Goal: Task Accomplishment & Management: Complete application form

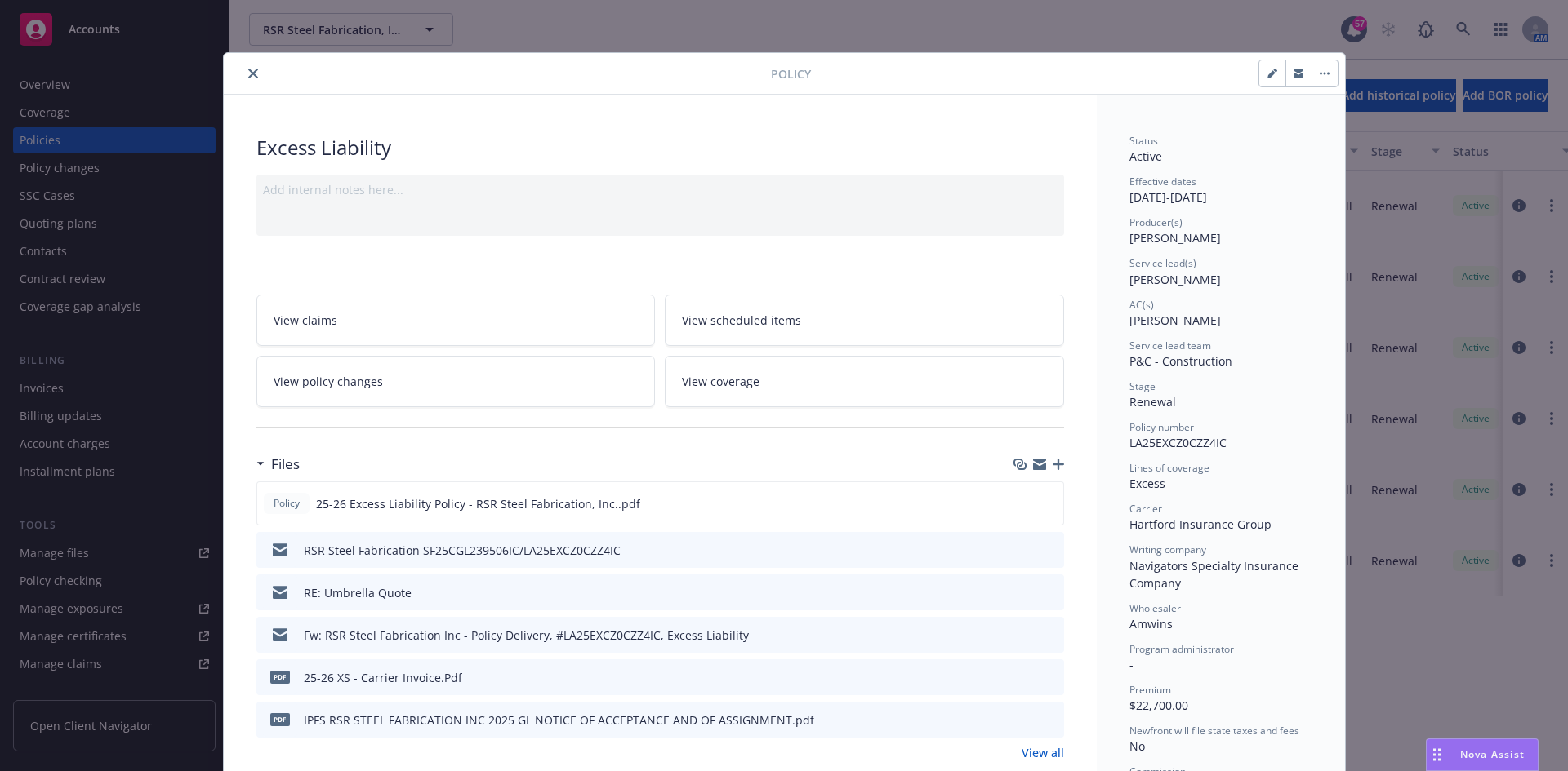
drag, startPoint x: 245, startPoint y: 80, endPoint x: 264, endPoint y: 58, distance: 29.1
click at [246, 80] on button "close" at bounding box center [254, 74] width 20 height 20
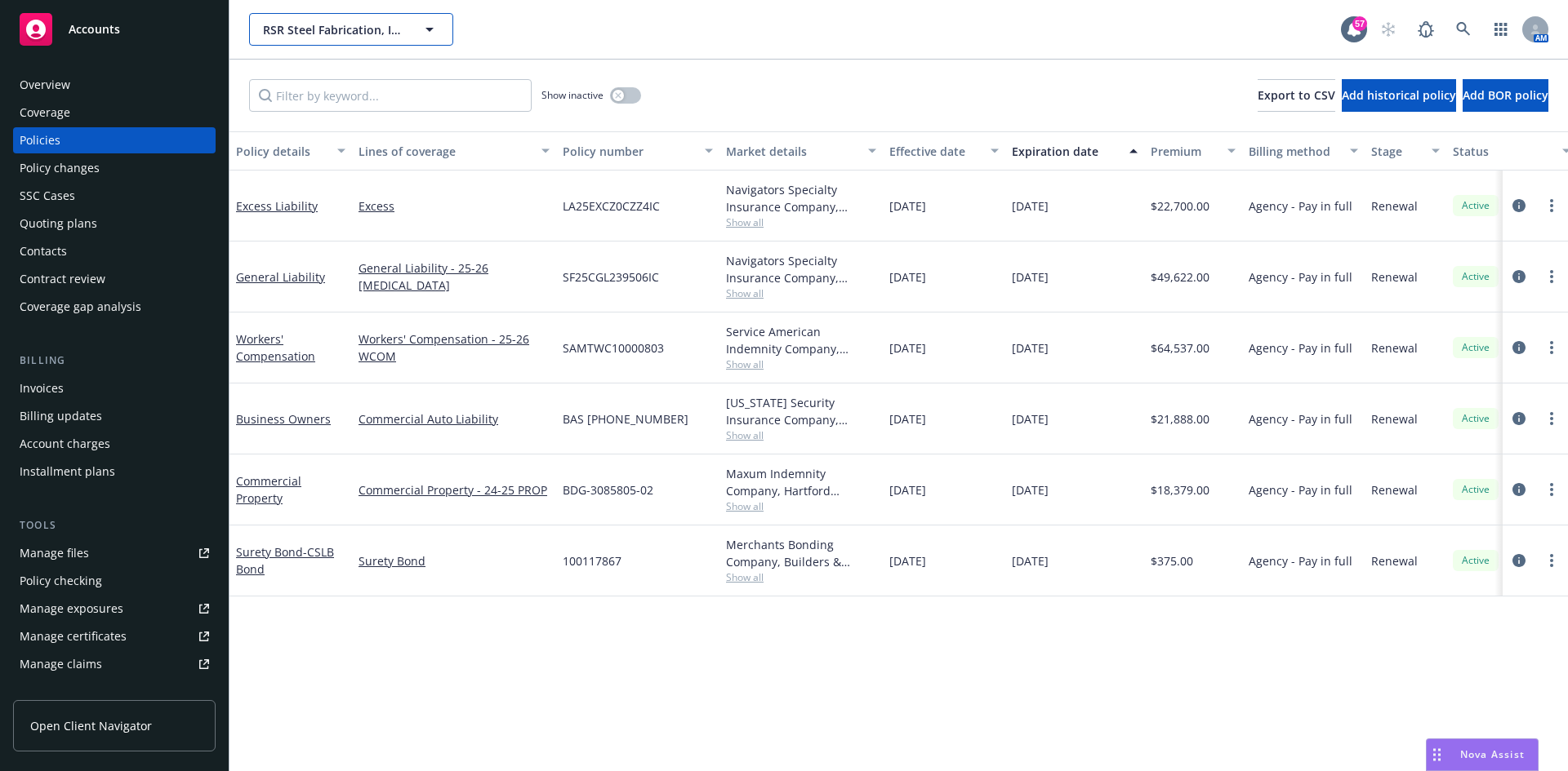
click at [290, 37] on span "RSR Steel Fabrication, Inc." at bounding box center [334, 30] width 141 height 17
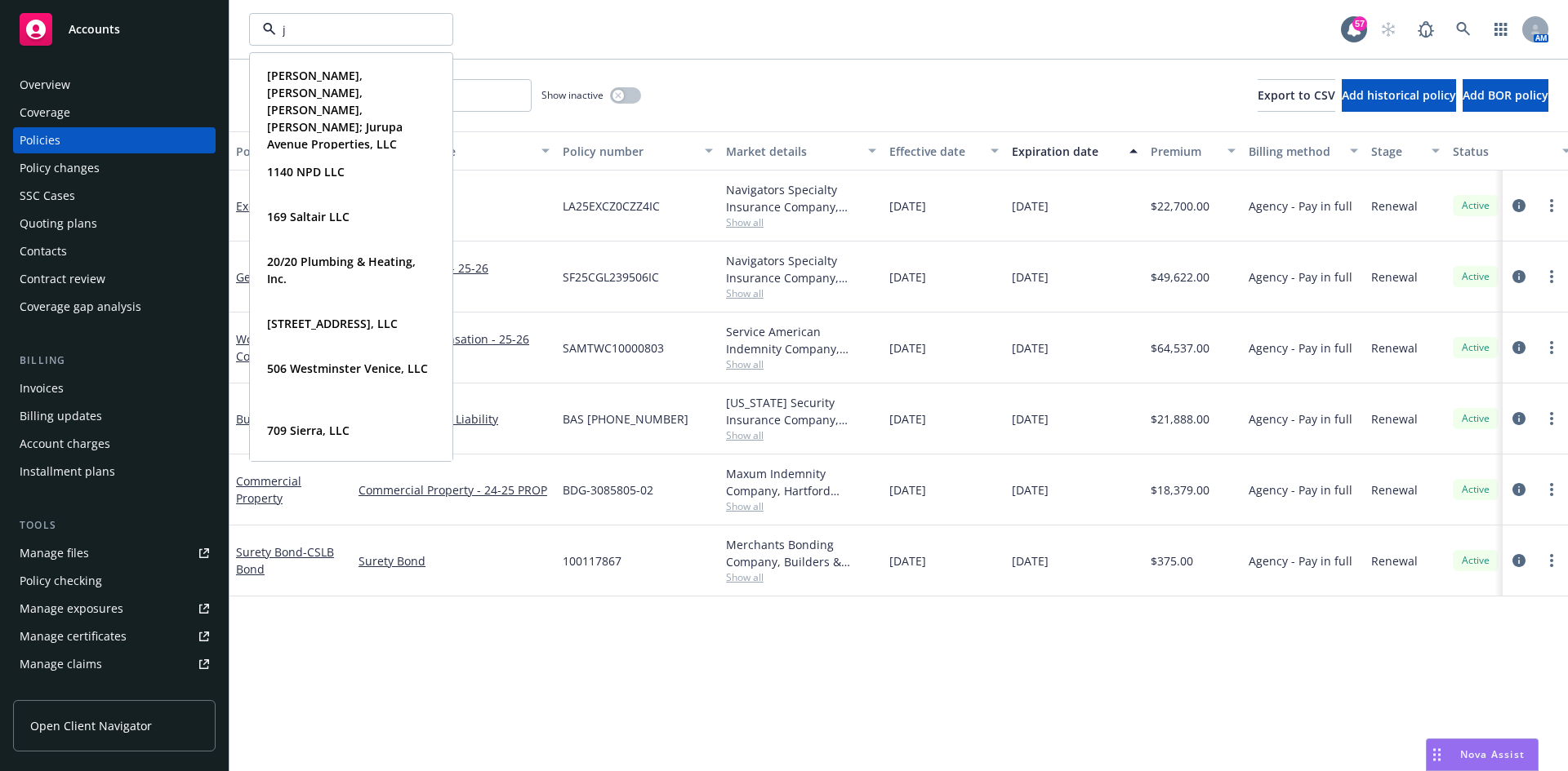
type input "jt"
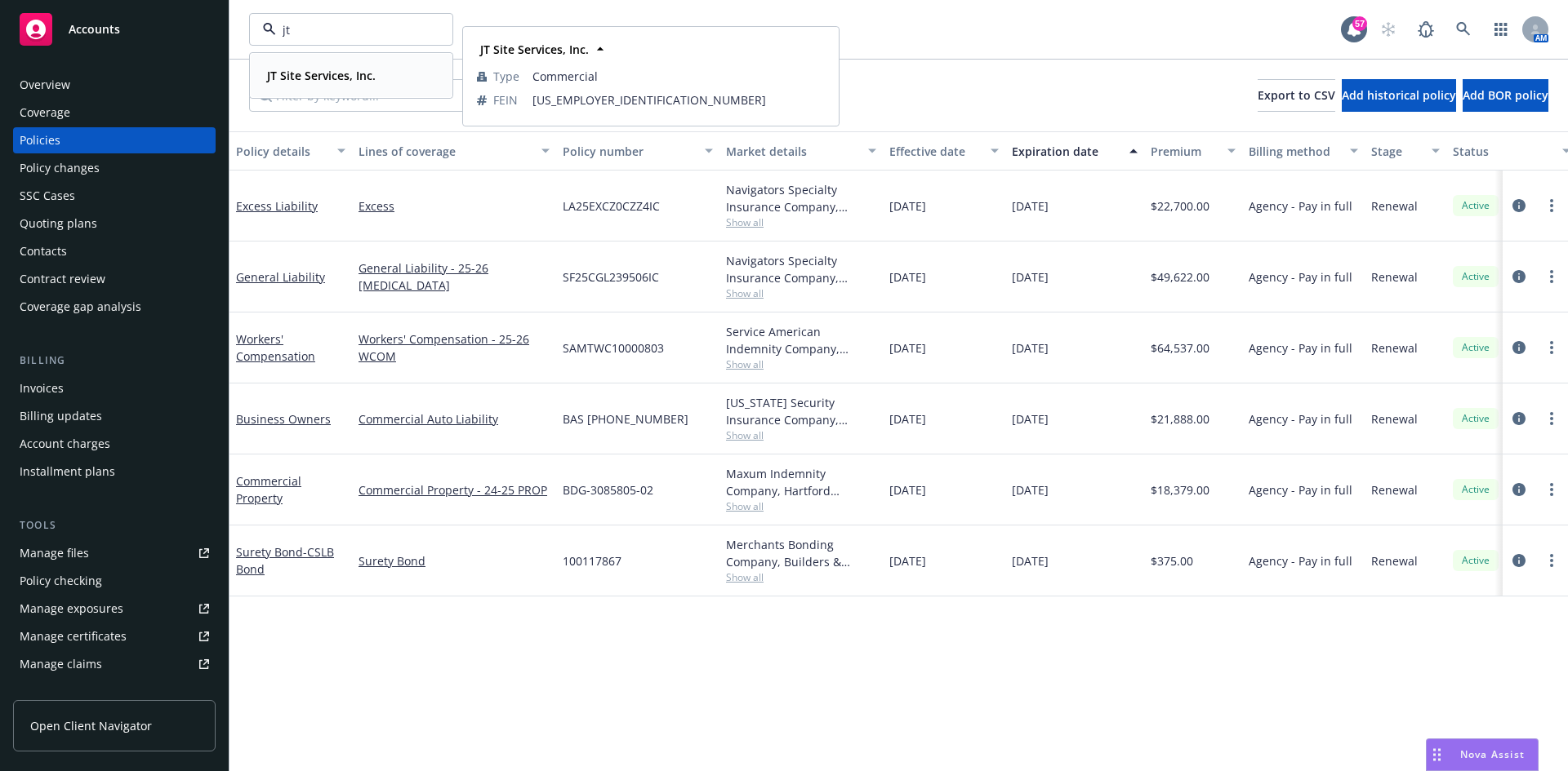
click at [320, 76] on strong "JT Site Services, Inc." at bounding box center [321, 75] width 109 height 15
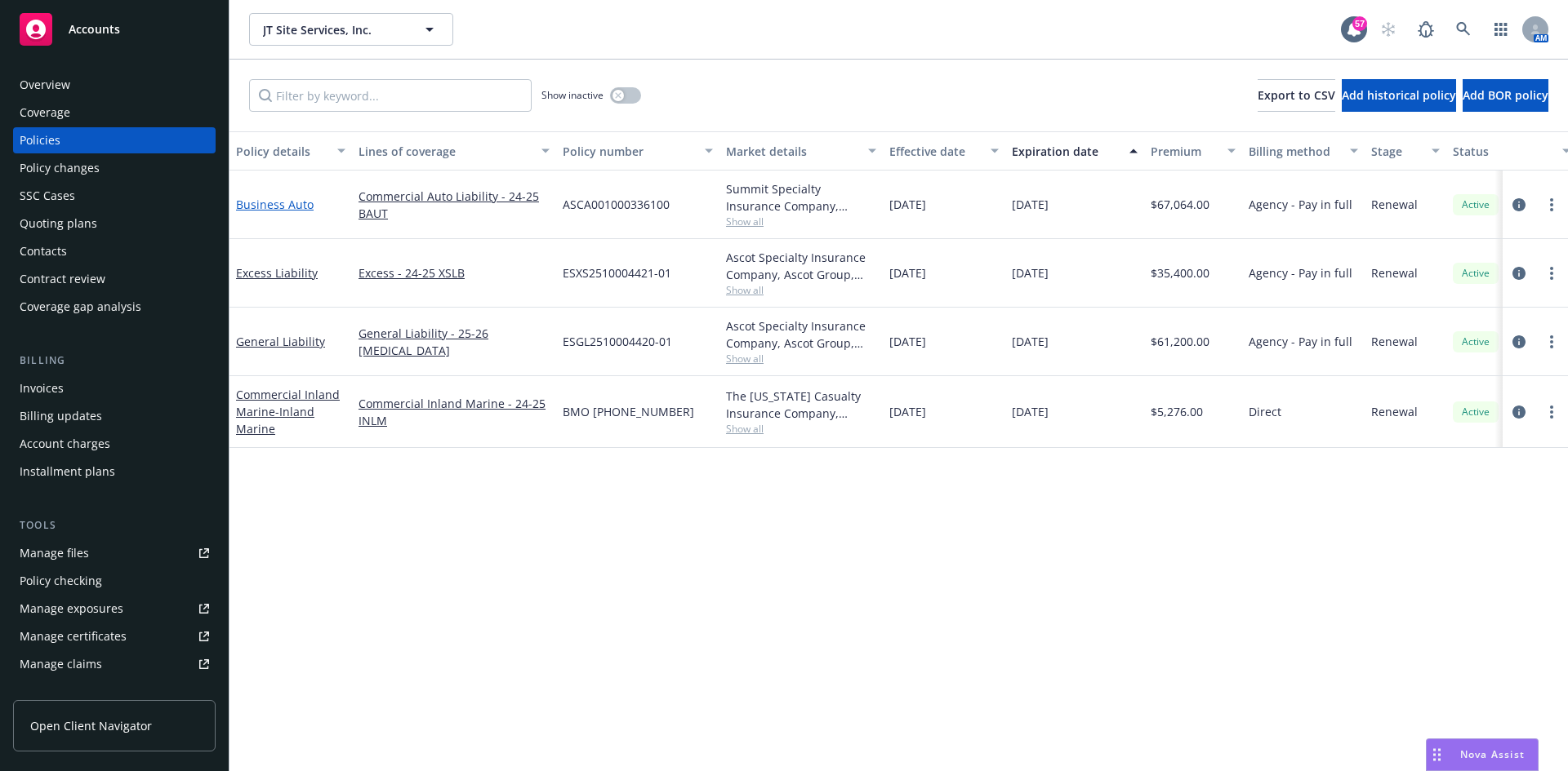
click at [290, 205] on link "Business Auto" at bounding box center [275, 204] width 77 height 15
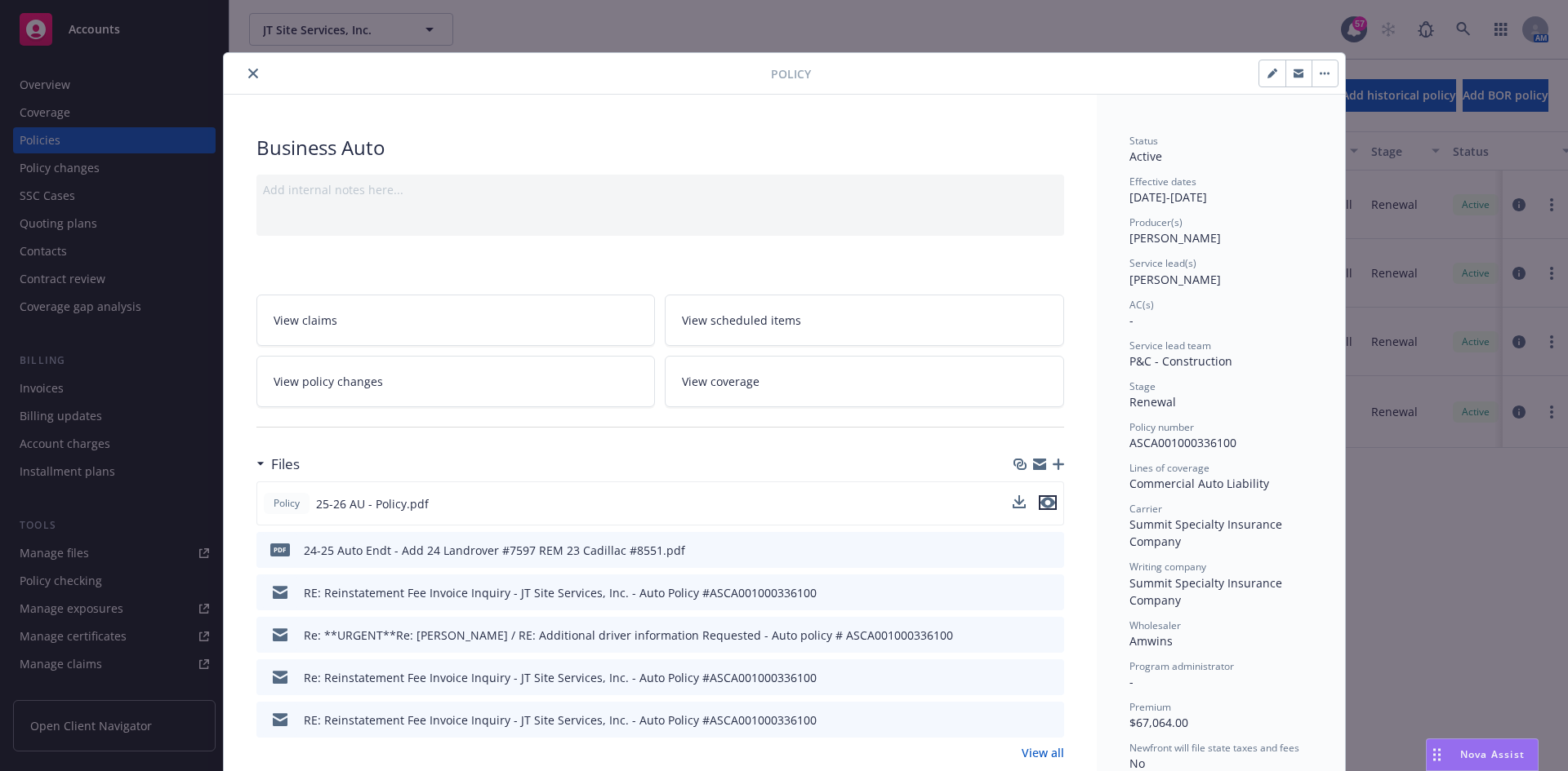
click at [1046, 505] on icon "preview file" at bounding box center [1047, 502] width 14 height 12
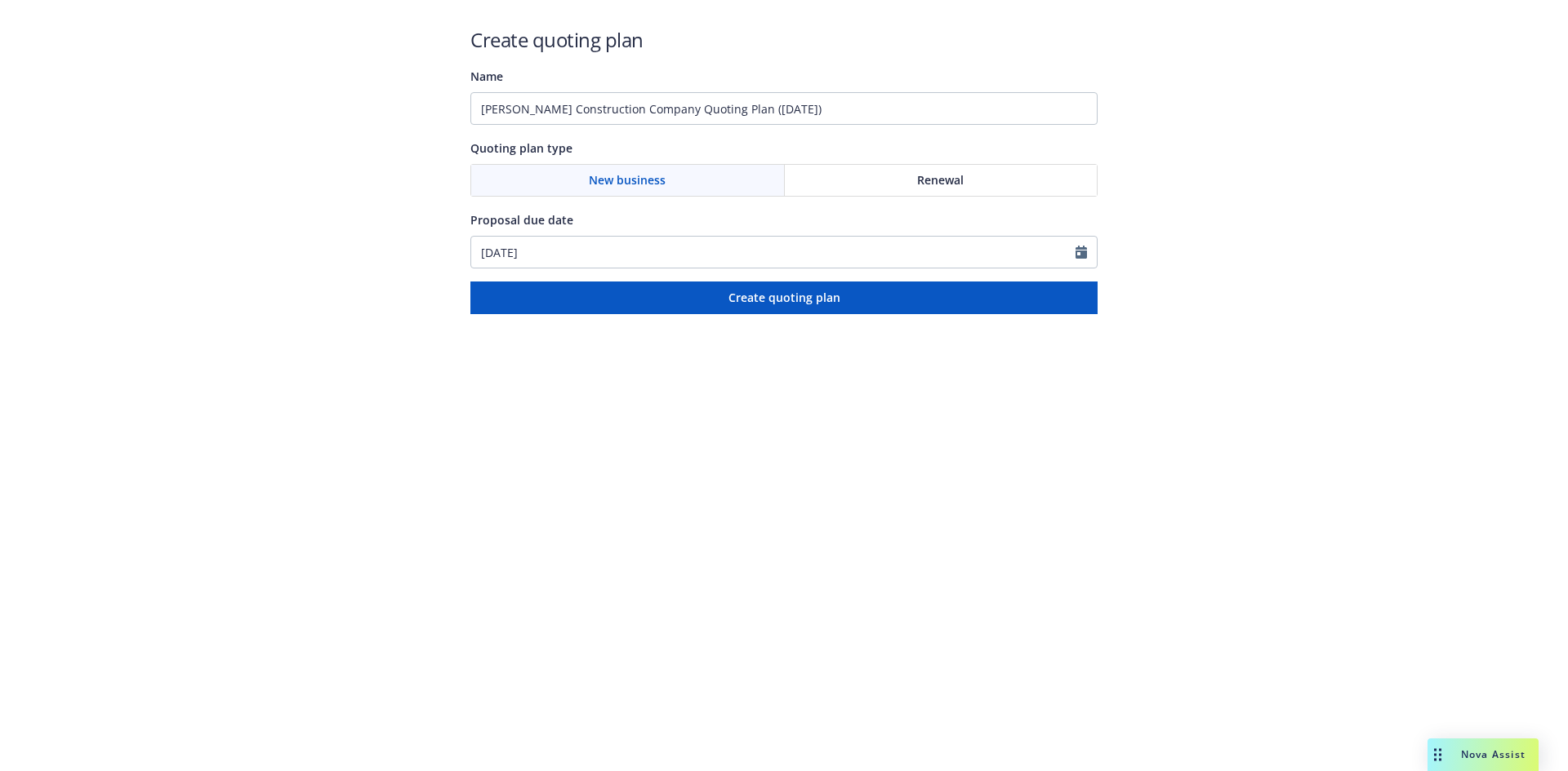
drag, startPoint x: 824, startPoint y: 77, endPoint x: 818, endPoint y: 84, distance: 9.2
click at [822, 82] on div "Name" at bounding box center [784, 76] width 628 height 20
click at [812, 96] on input "Philbin Construction Company Quoting Plan (2025-09-11)" at bounding box center [784, 109] width 628 height 32
drag, startPoint x: 811, startPoint y: 103, endPoint x: 147, endPoint y: 76, distance: 664.5
click at [148, 76] on div "Create quoting plan Name Philbin Construction Company Quoting Plan (2025-09-11)…" at bounding box center [784, 157] width 1568 height 315
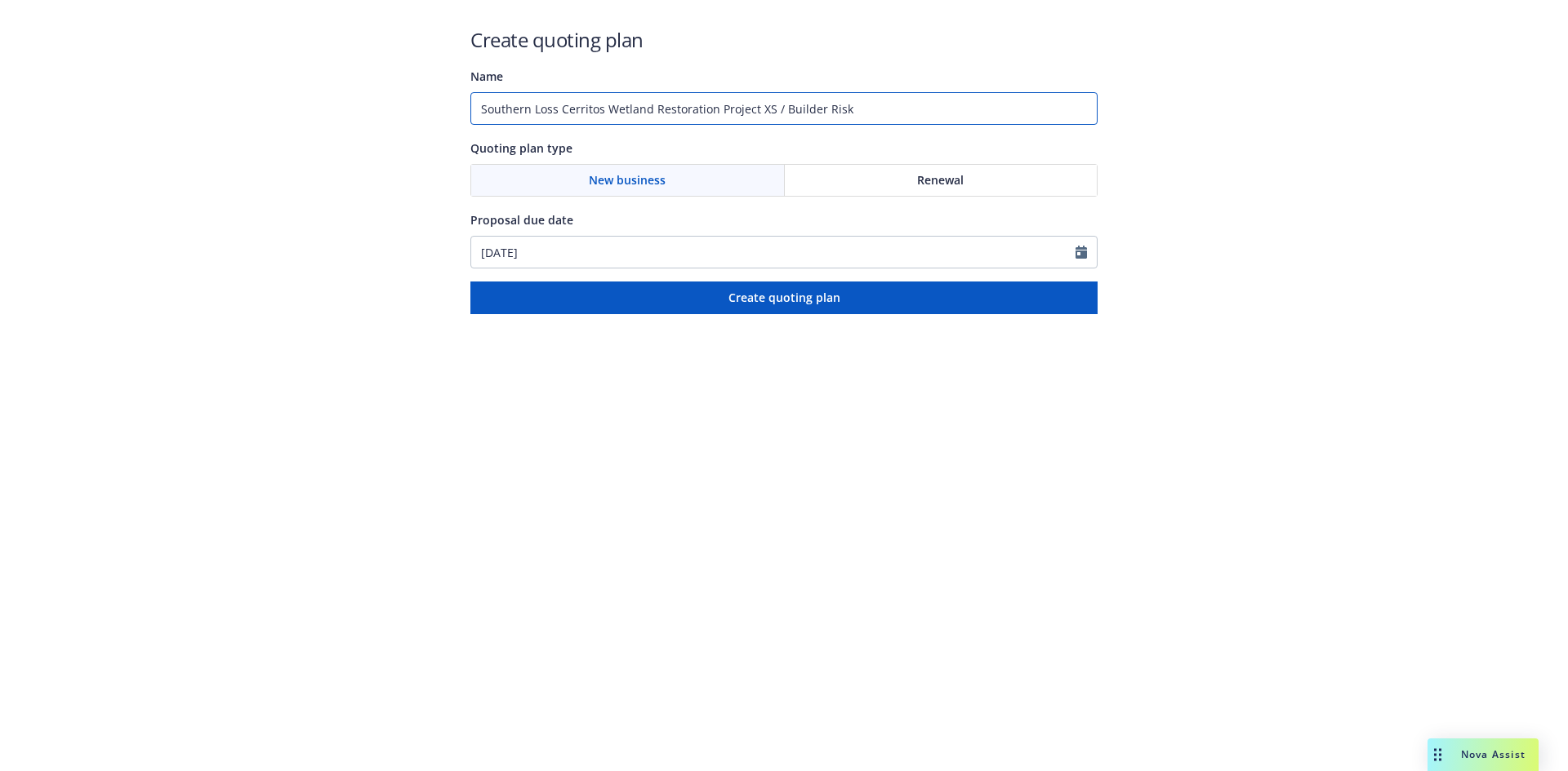
type input "Southern Loss Cerritos Wetland Restoration Project XS / Builder Risk"
click at [1083, 253] on icon "Calendar" at bounding box center [1081, 252] width 12 height 13
select select "9"
click at [945, 315] on html "Create quoting plan Name Southern Loss Cerritos Wetland Restoration Project XS …" at bounding box center [784, 157] width 1568 height 315
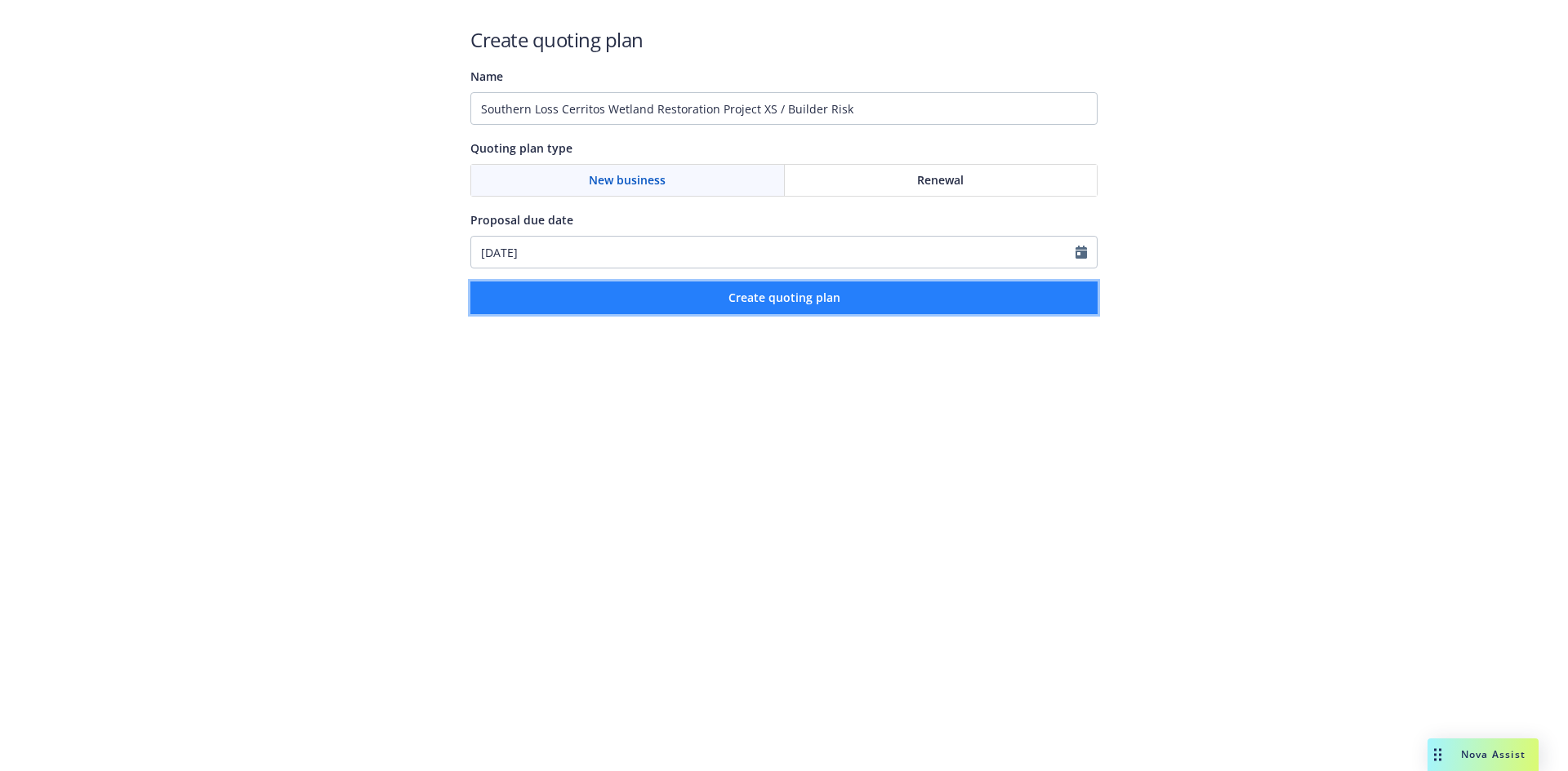
click at [805, 296] on span "Create quoting plan" at bounding box center [784, 297] width 111 height 15
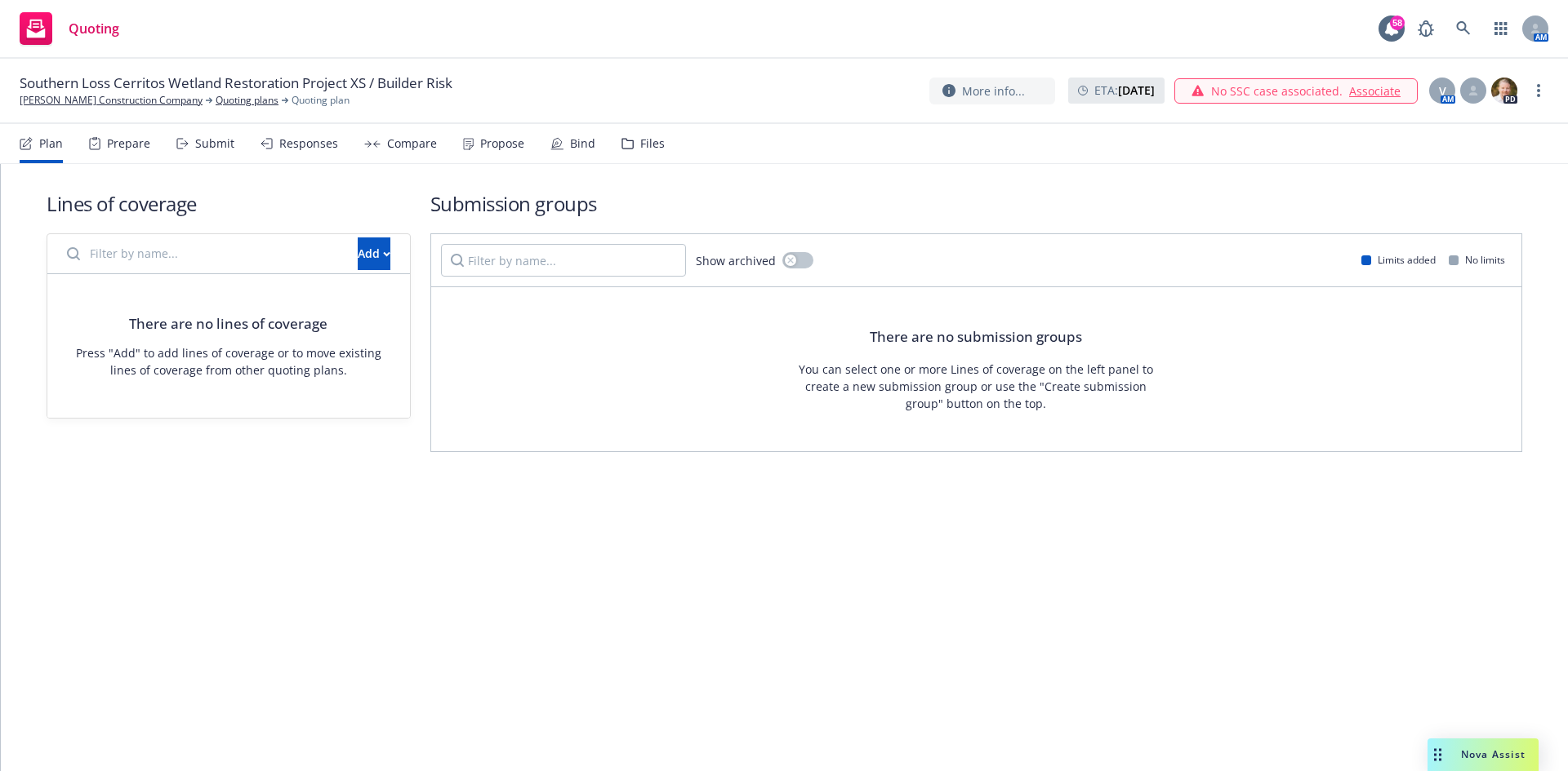
click at [1198, 493] on div "Lines of coverage Add There are no lines of coverage Press "Add" to add lines o…" at bounding box center [784, 344] width 1567 height 360
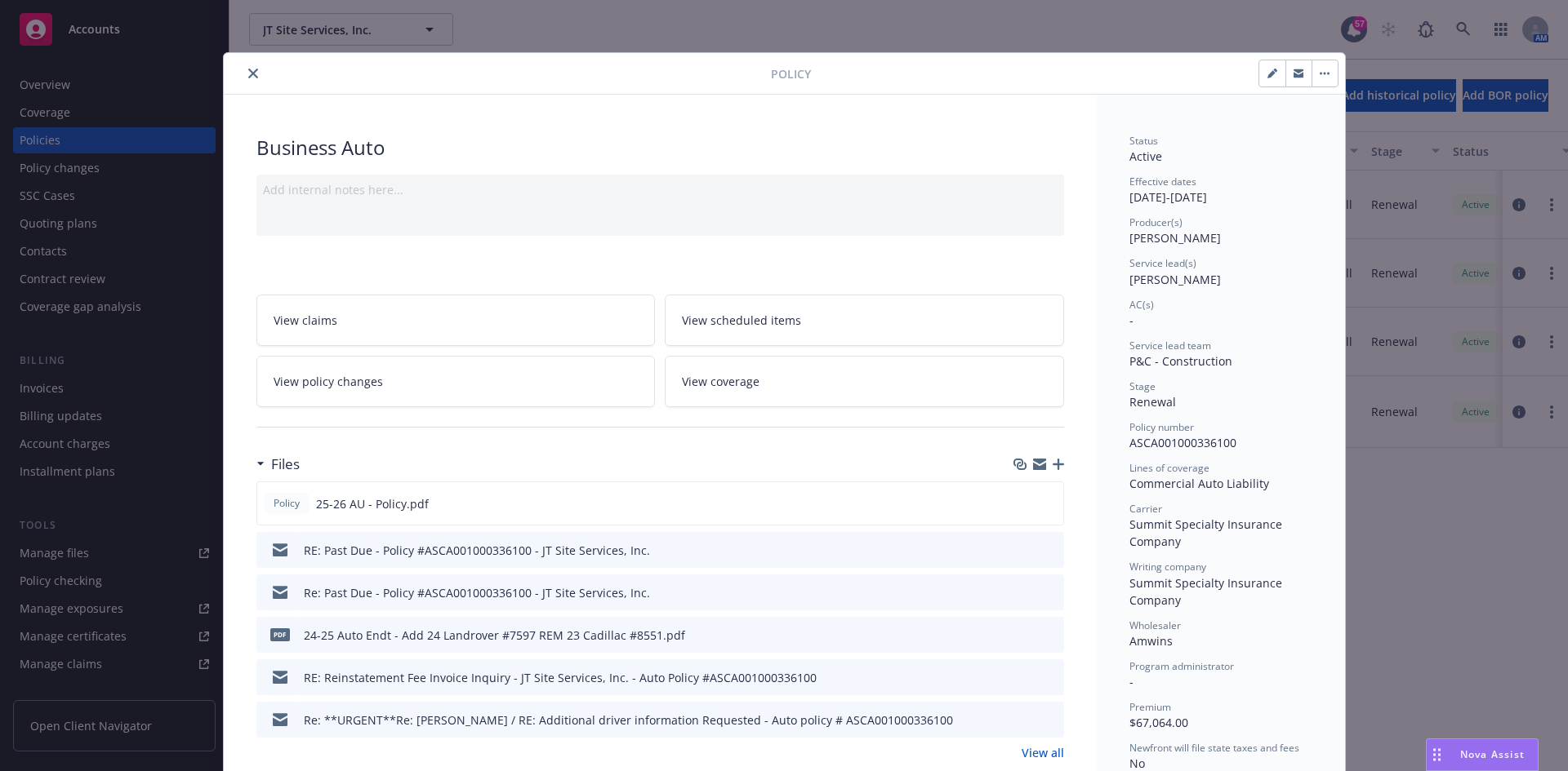
click at [251, 75] on icon "close" at bounding box center [253, 73] width 10 height 10
click at [248, 73] on icon "close" at bounding box center [253, 73] width 10 height 10
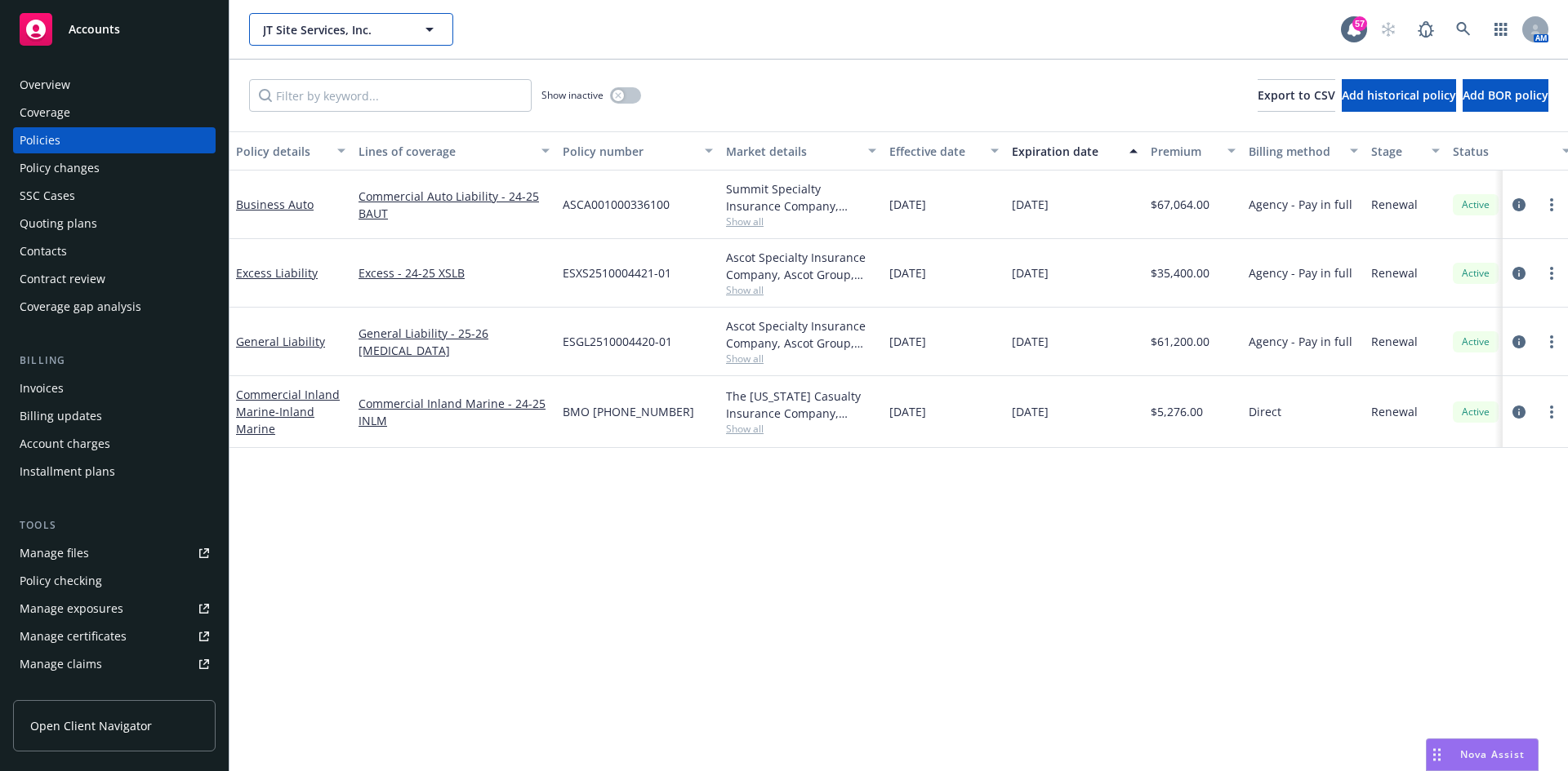
click at [300, 25] on span "JT Site Services, Inc." at bounding box center [334, 30] width 141 height 17
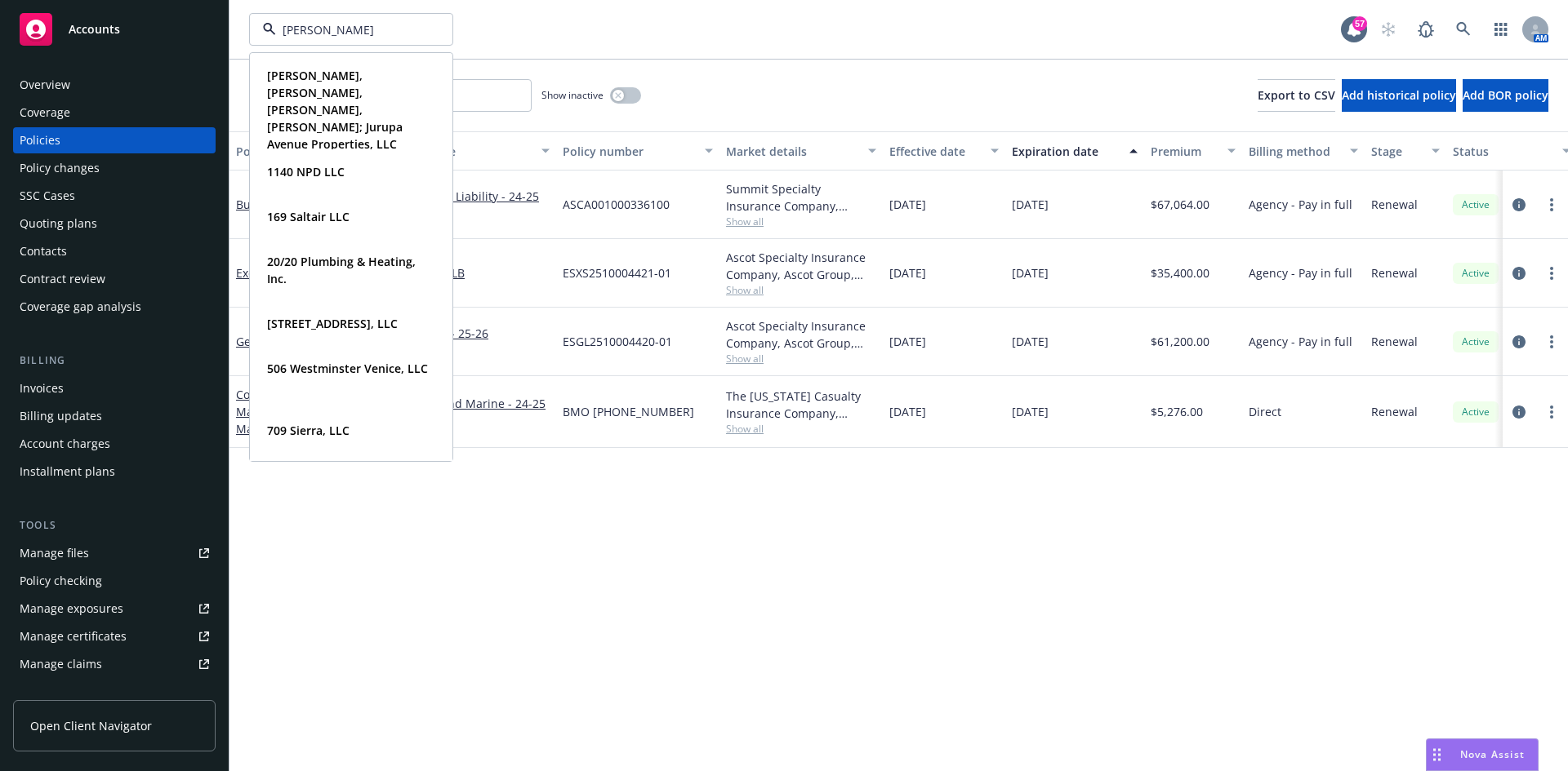
type input "philbin"
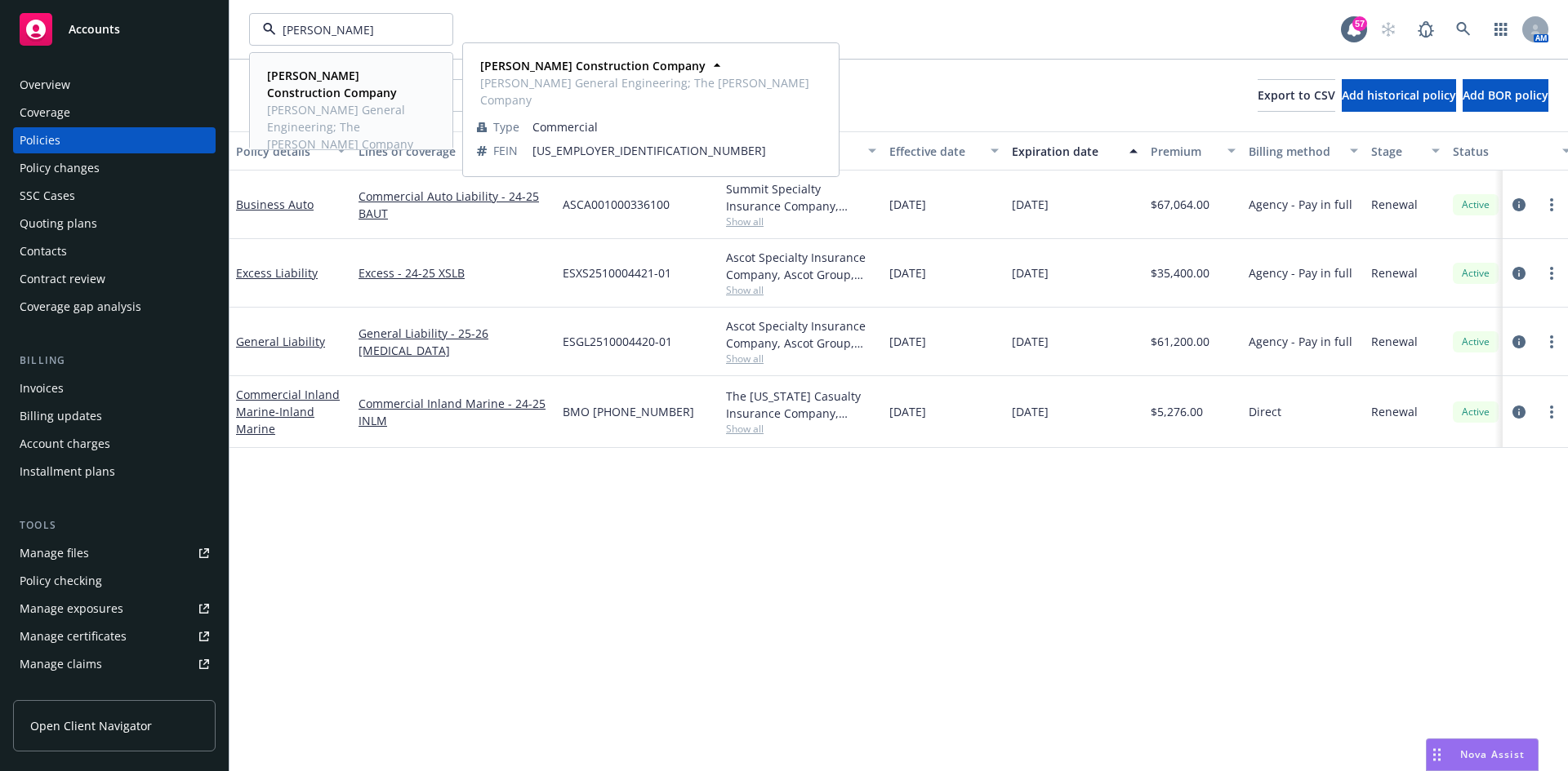
click at [307, 75] on strong "Philbin Construction Company" at bounding box center [332, 84] width 129 height 32
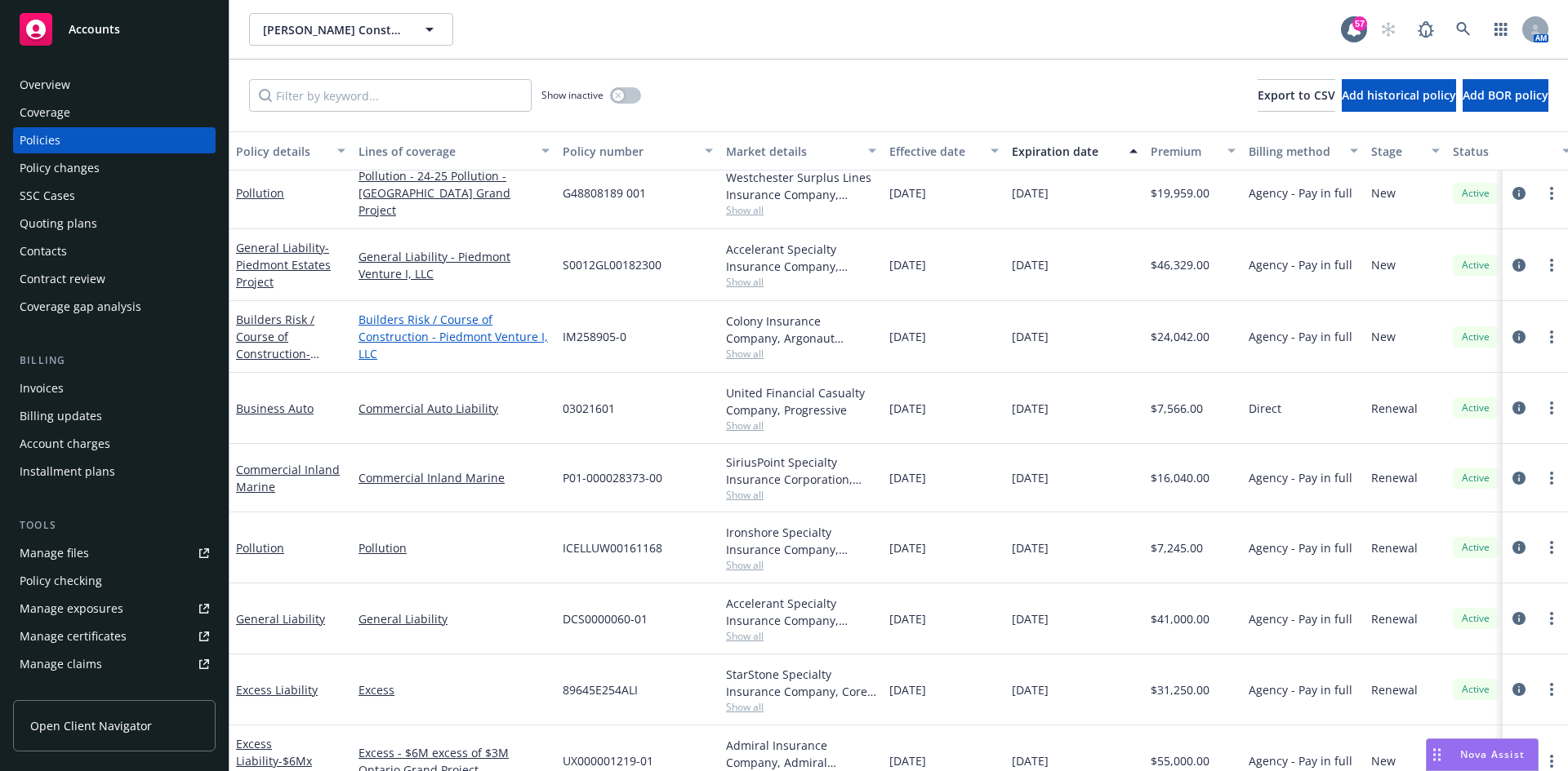
scroll to position [120, 0]
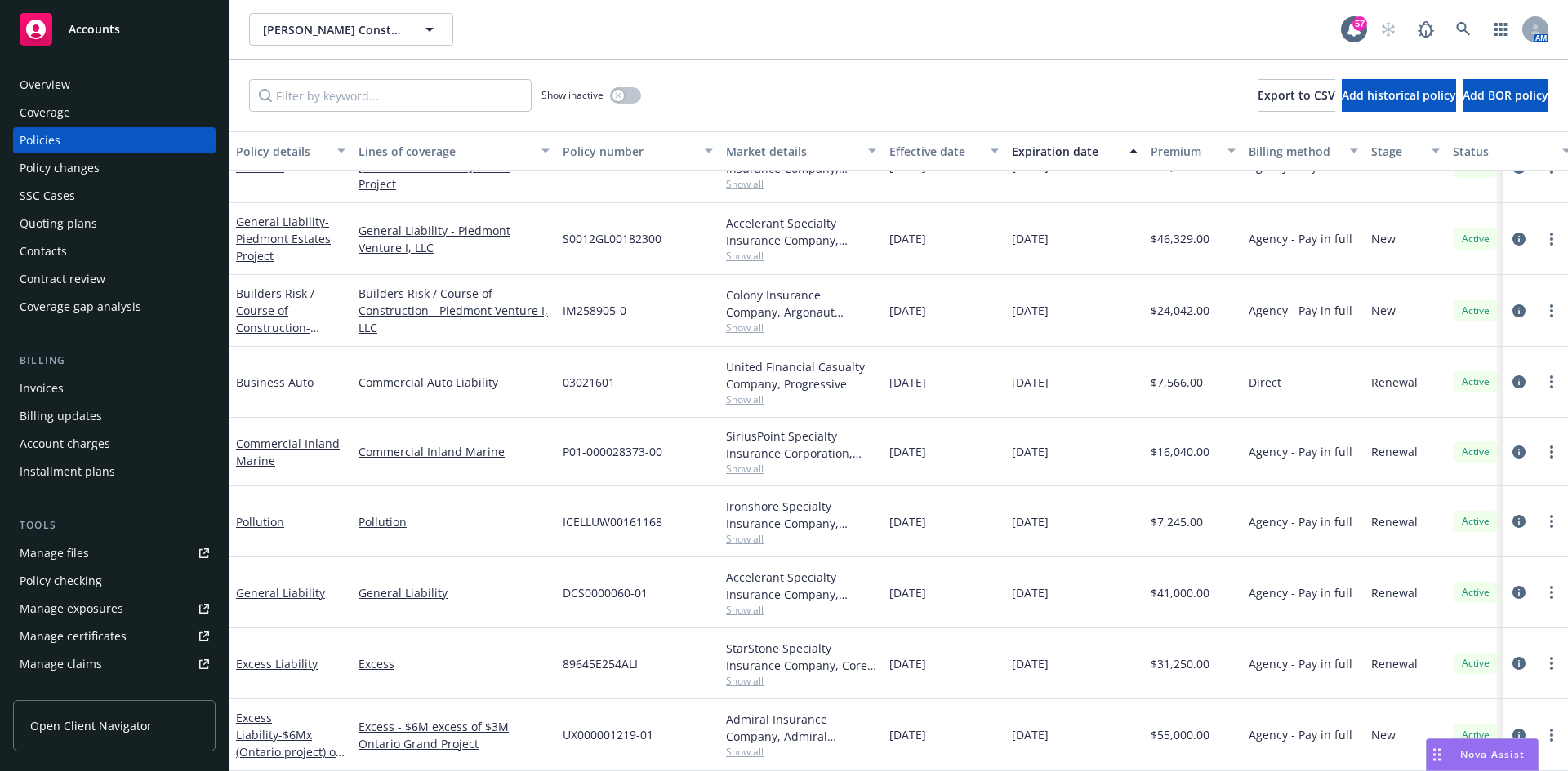
click at [102, 227] on div "Quoting plans" at bounding box center [114, 223] width 190 height 26
